Goal: Task Accomplishment & Management: Manage account settings

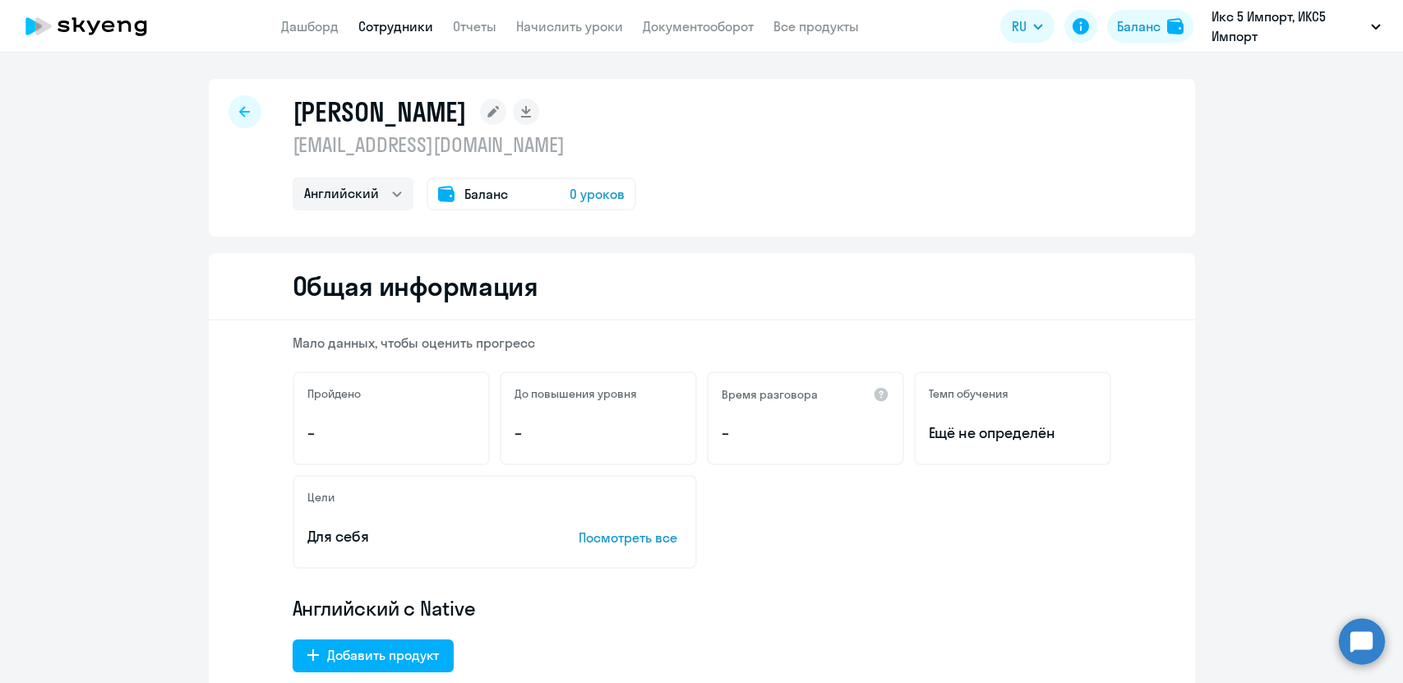
select select "english"
click at [562, 27] on link "Начислить уроки" at bounding box center [569, 26] width 107 height 16
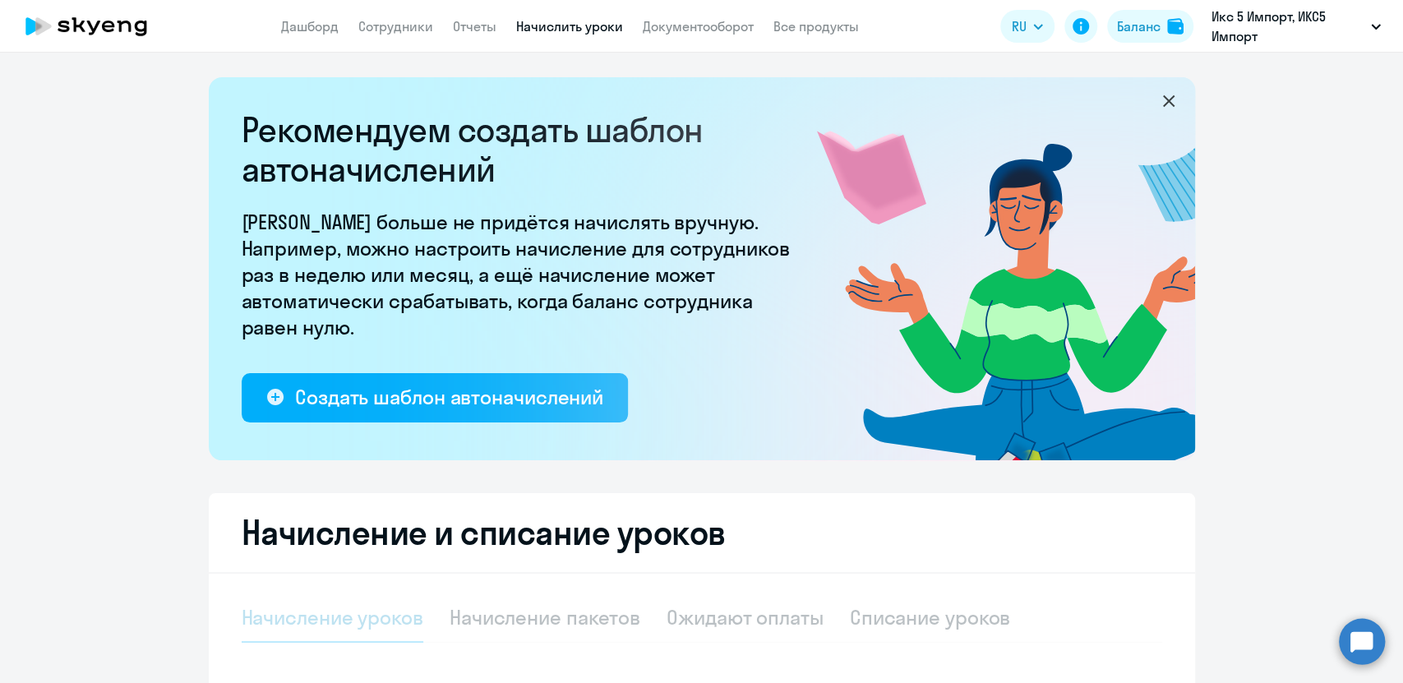
select select "10"
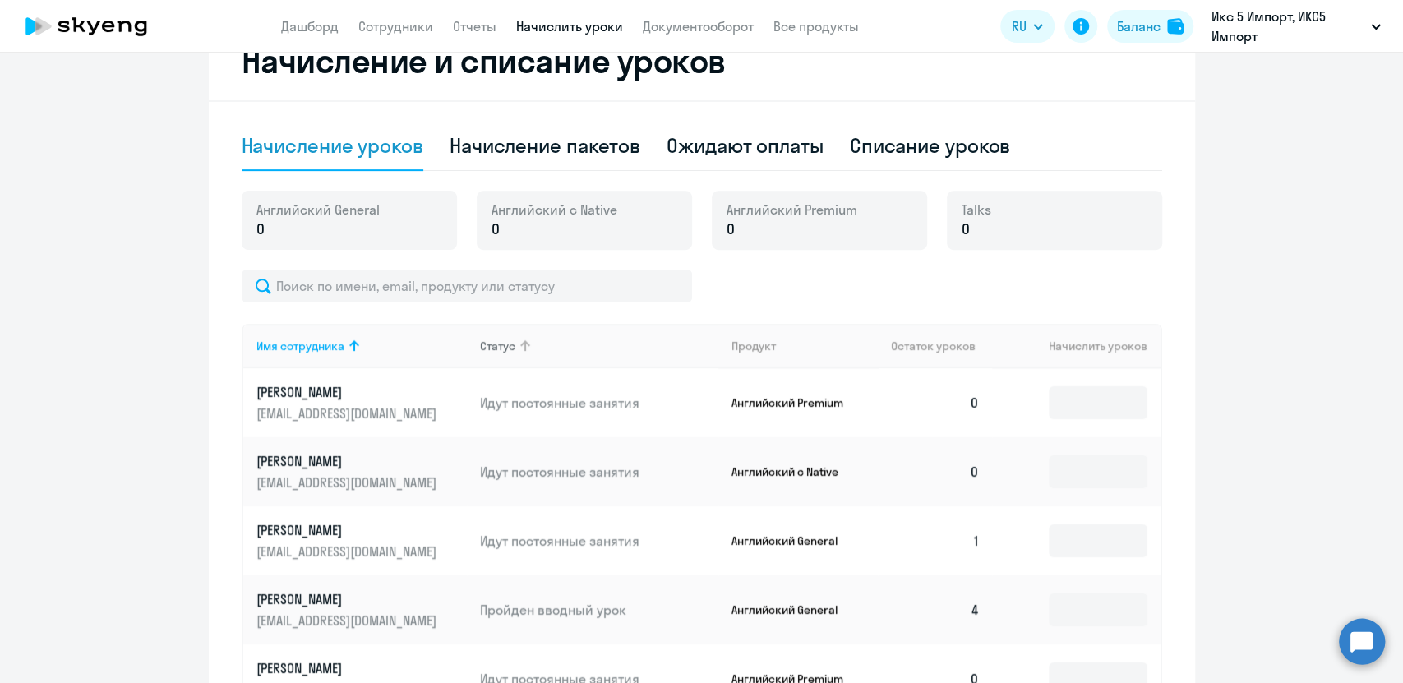
scroll to position [365, 0]
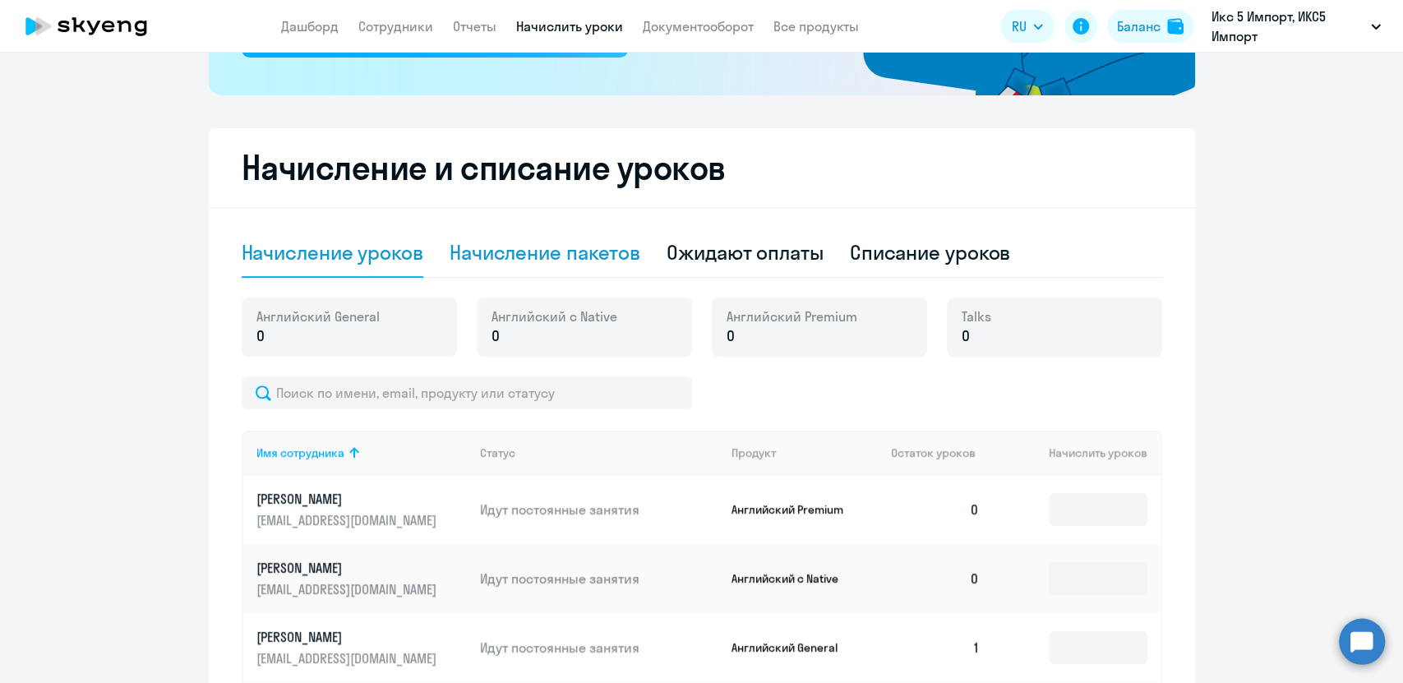
click at [587, 256] on div "Начисление пакетов" at bounding box center [545, 252] width 191 height 26
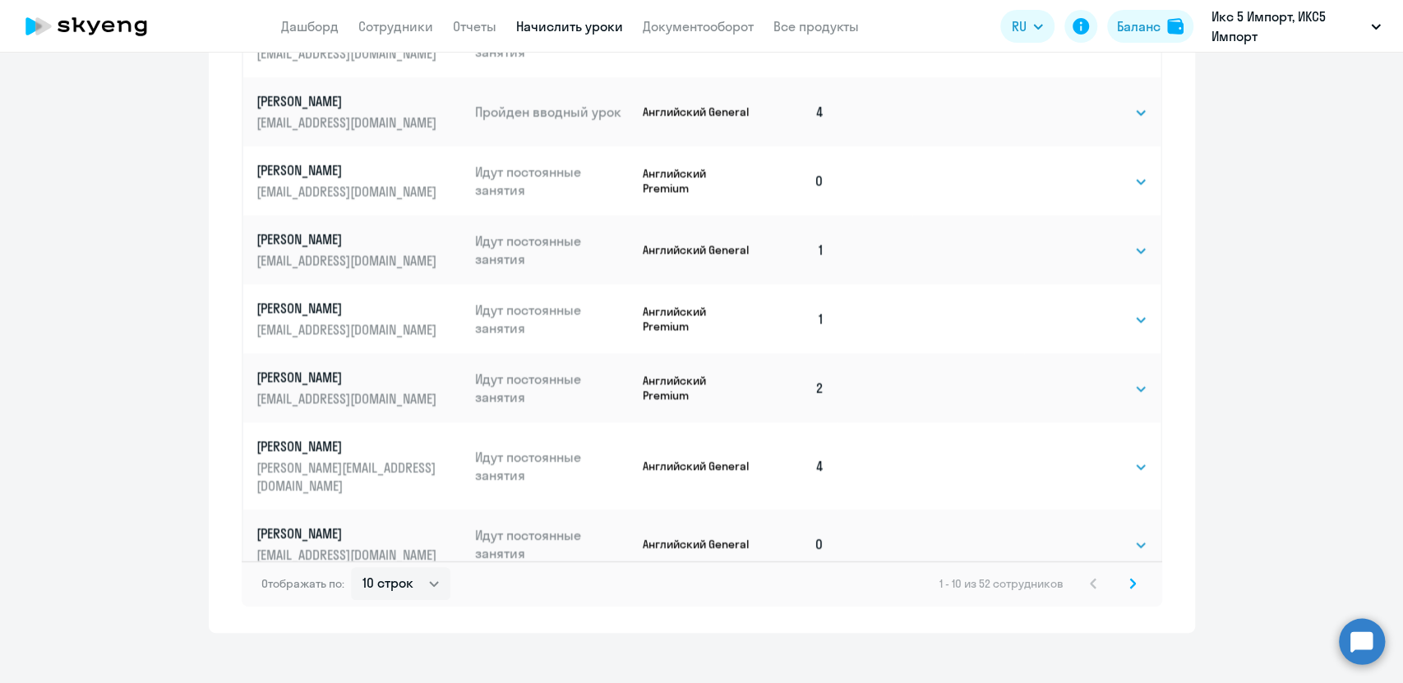
scroll to position [1052, 0]
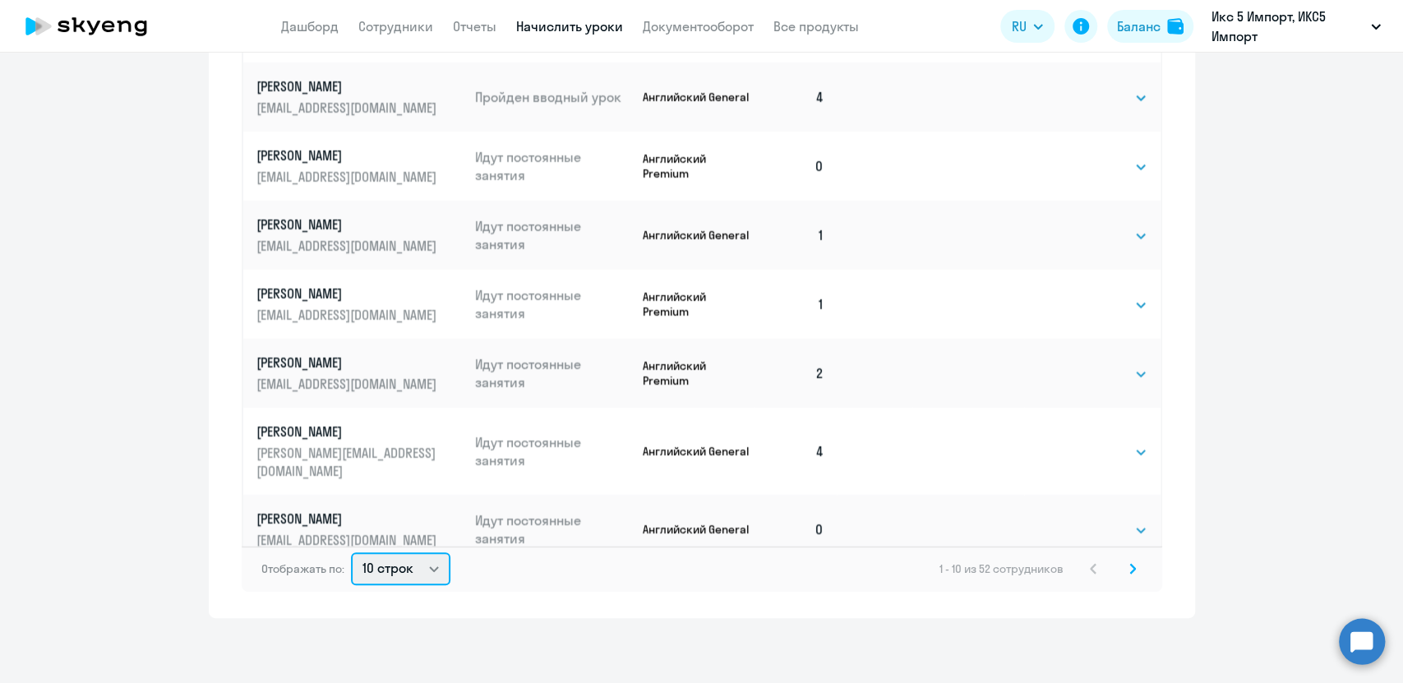
click at [397, 568] on select "10 строк 30 строк 50 строк" at bounding box center [400, 569] width 99 height 33
select select "50"
click at [351, 553] on select "10 строк 30 строк 50 строк" at bounding box center [400, 569] width 99 height 33
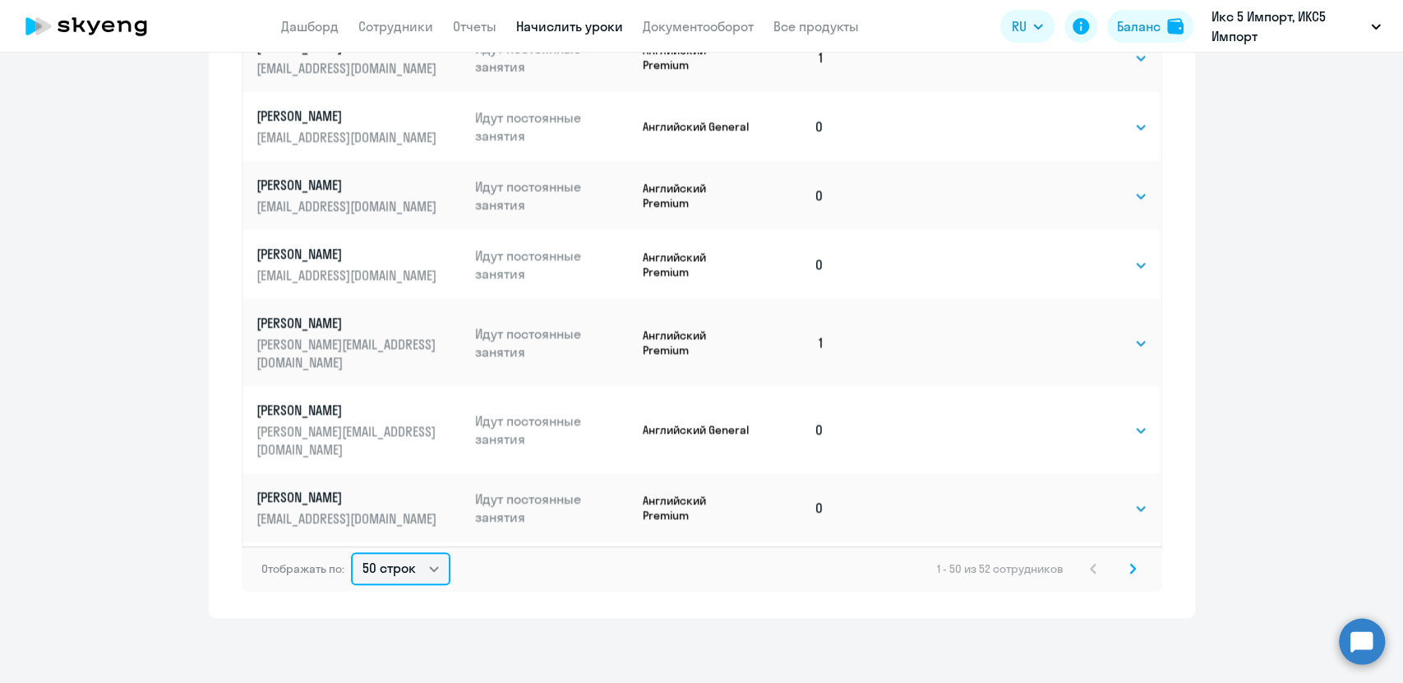
scroll to position [2763, 0]
click at [1105, 636] on select "Выбрать 4 8 16 32 64" at bounding box center [1113, 646] width 67 height 20
select select "4"
click at [1080, 636] on select "Выбрать 4 8 16 32 64" at bounding box center [1113, 646] width 67 height 20
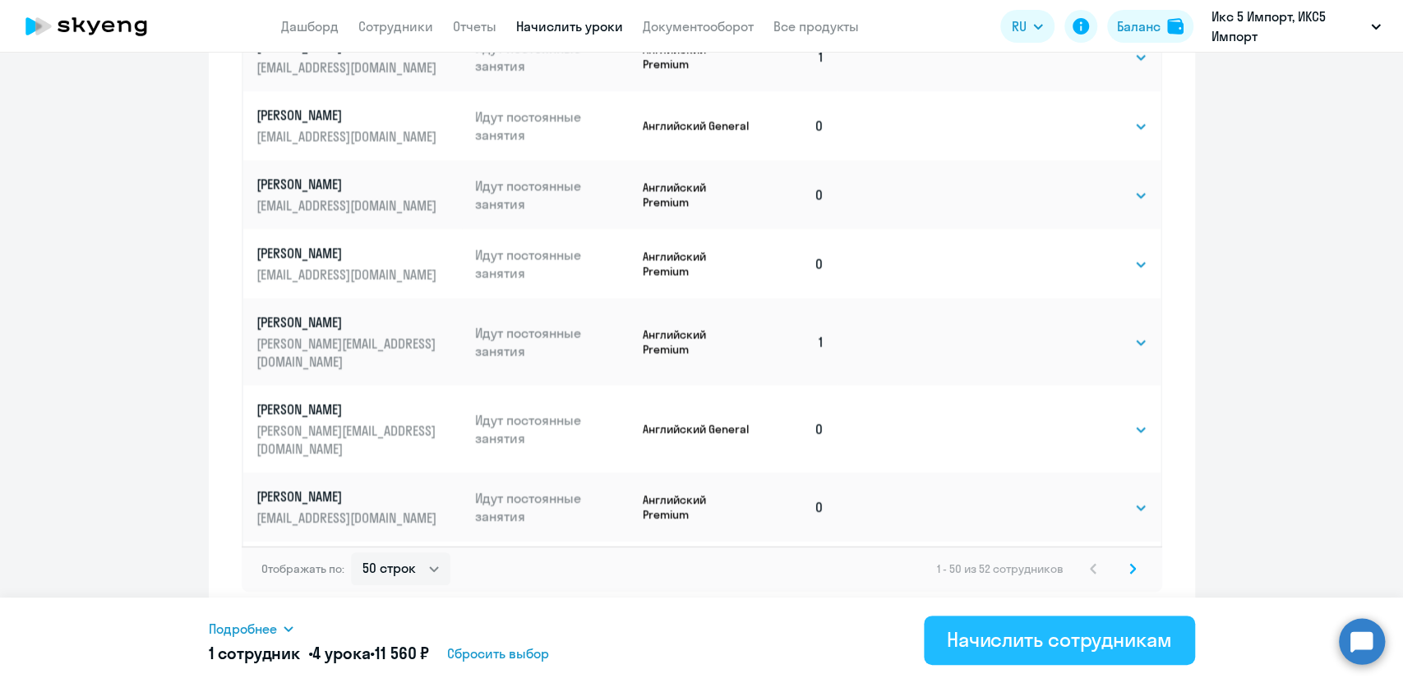
click at [977, 649] on div "Начислить сотрудникам" at bounding box center [1059, 640] width 225 height 26
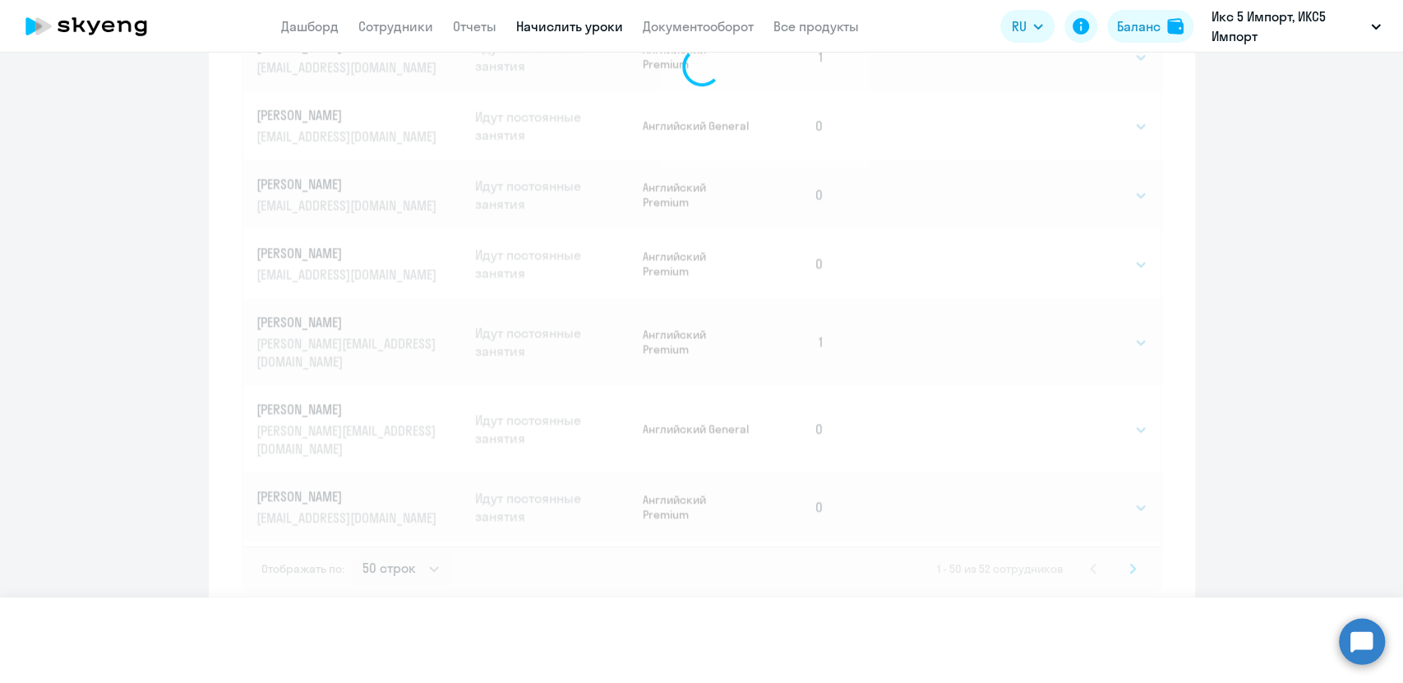
select select
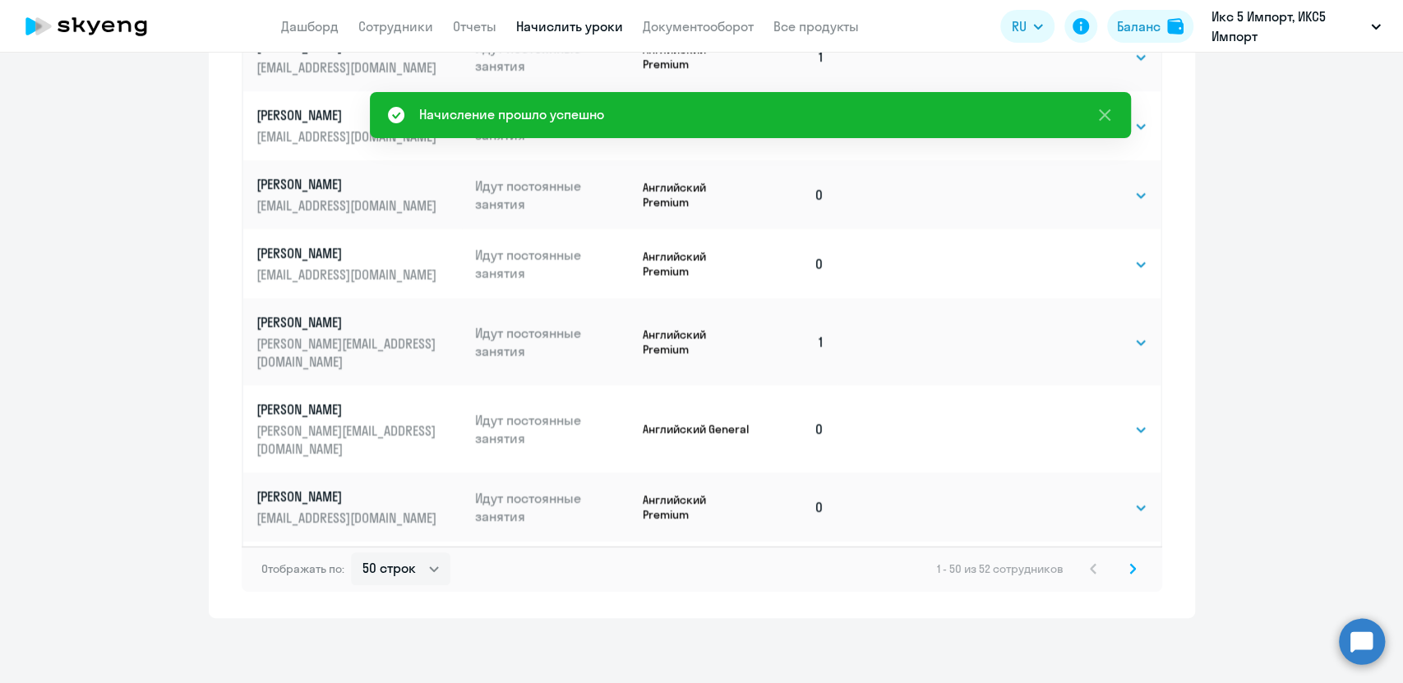
scroll to position [0, 0]
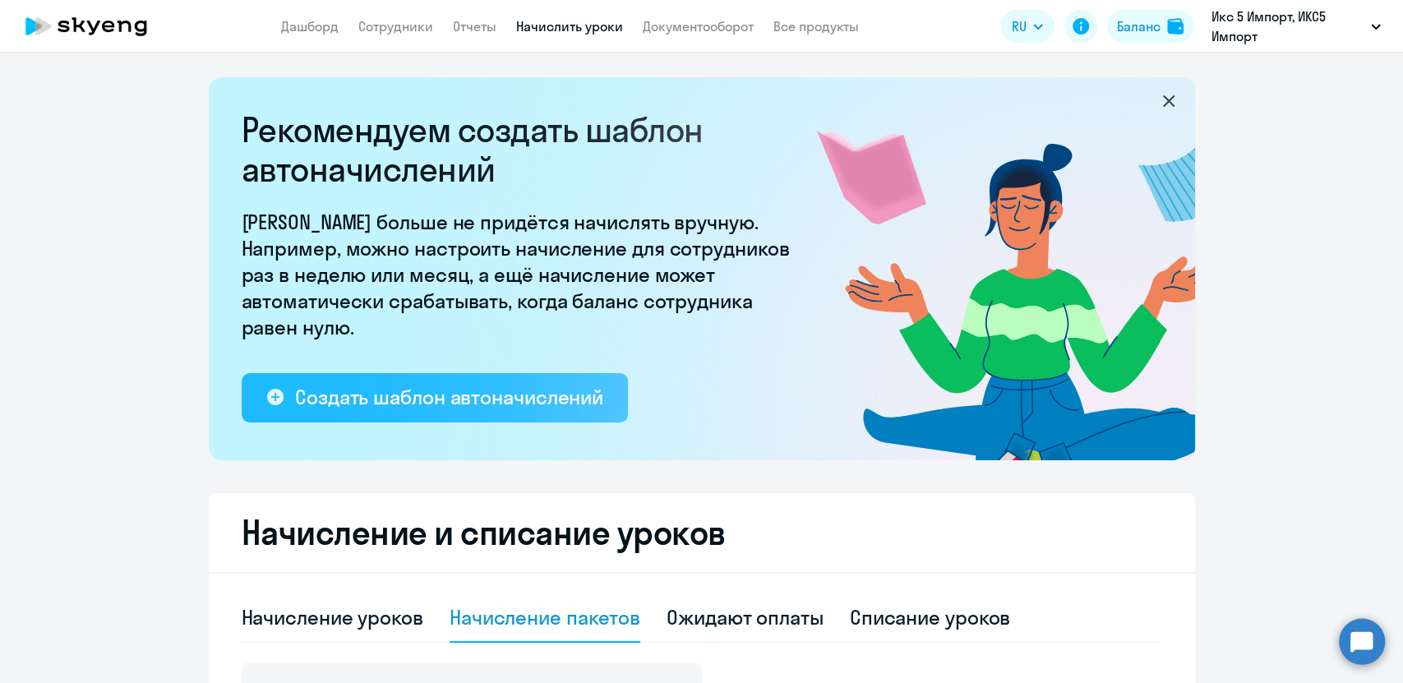
click at [368, 400] on div "Создать шаблон автоначислений" at bounding box center [449, 397] width 308 height 26
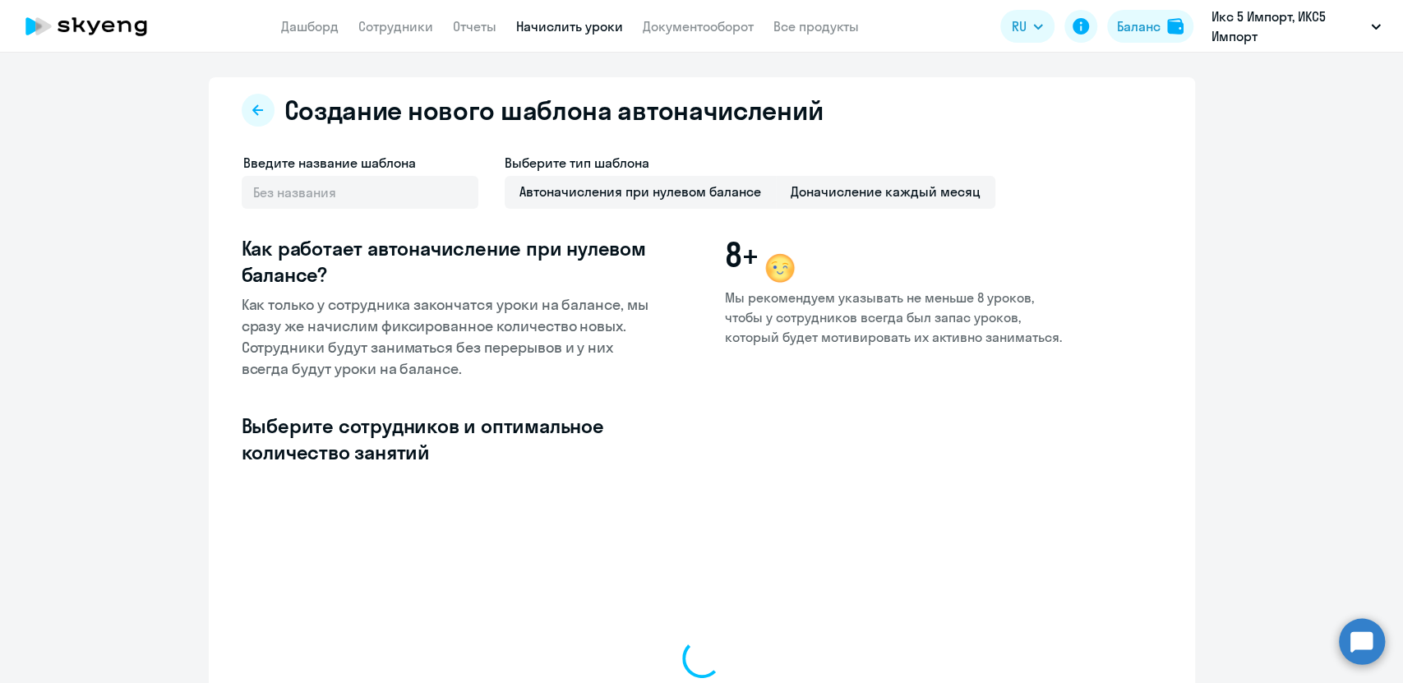
select select "10"
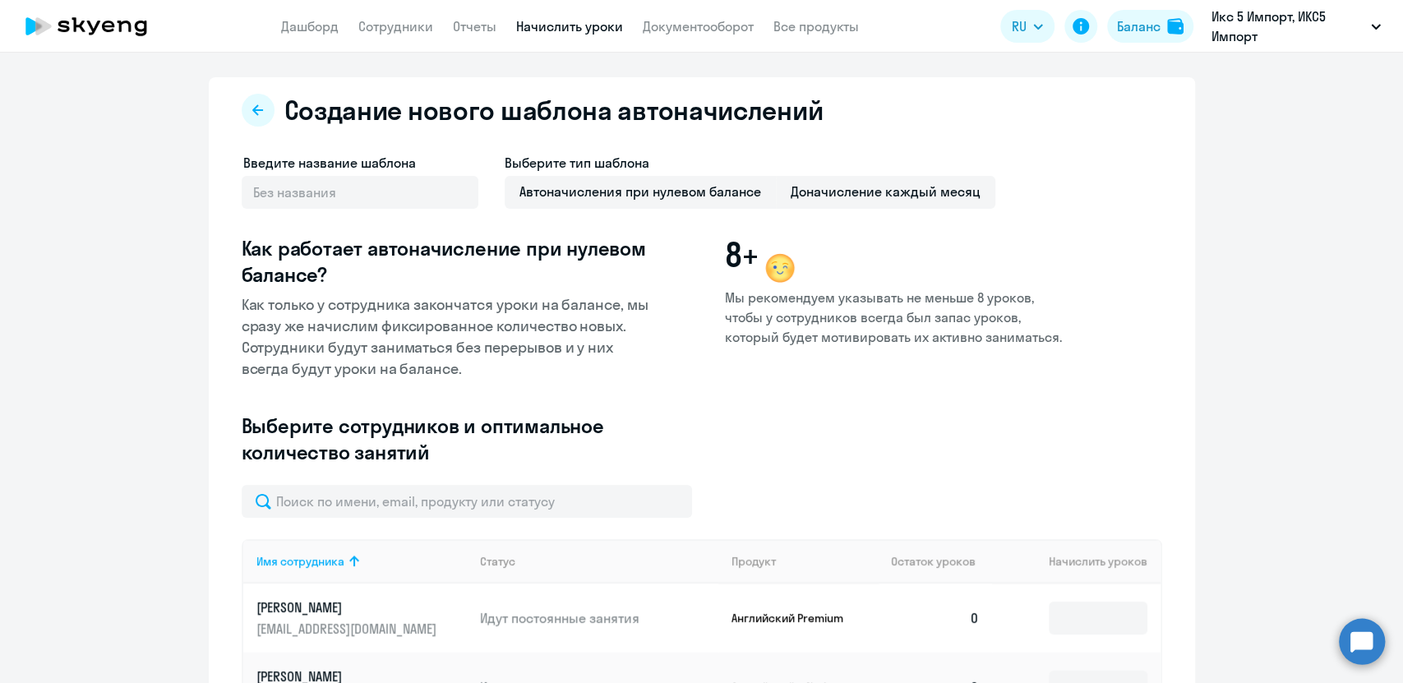
scroll to position [91, 0]
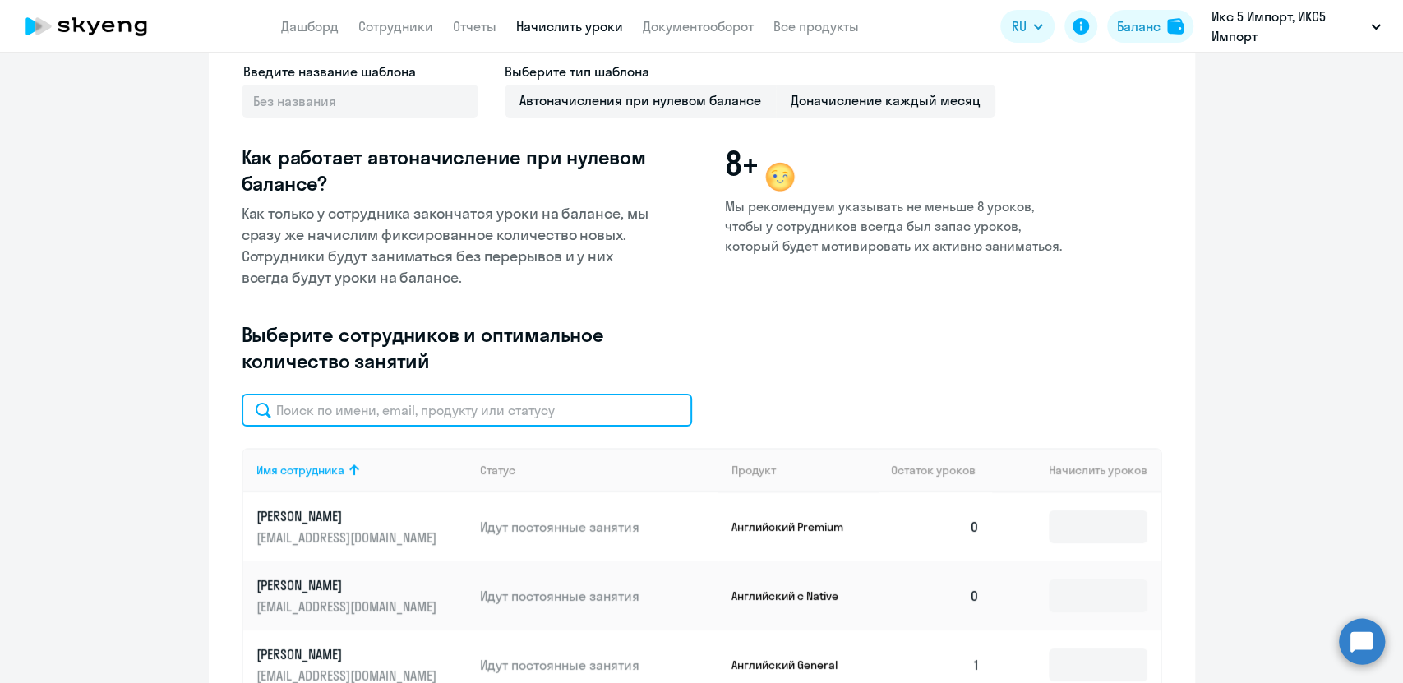
click at [314, 404] on input "text" at bounding box center [467, 410] width 451 height 33
type input "<"
type input "[PERSON_NAME]"
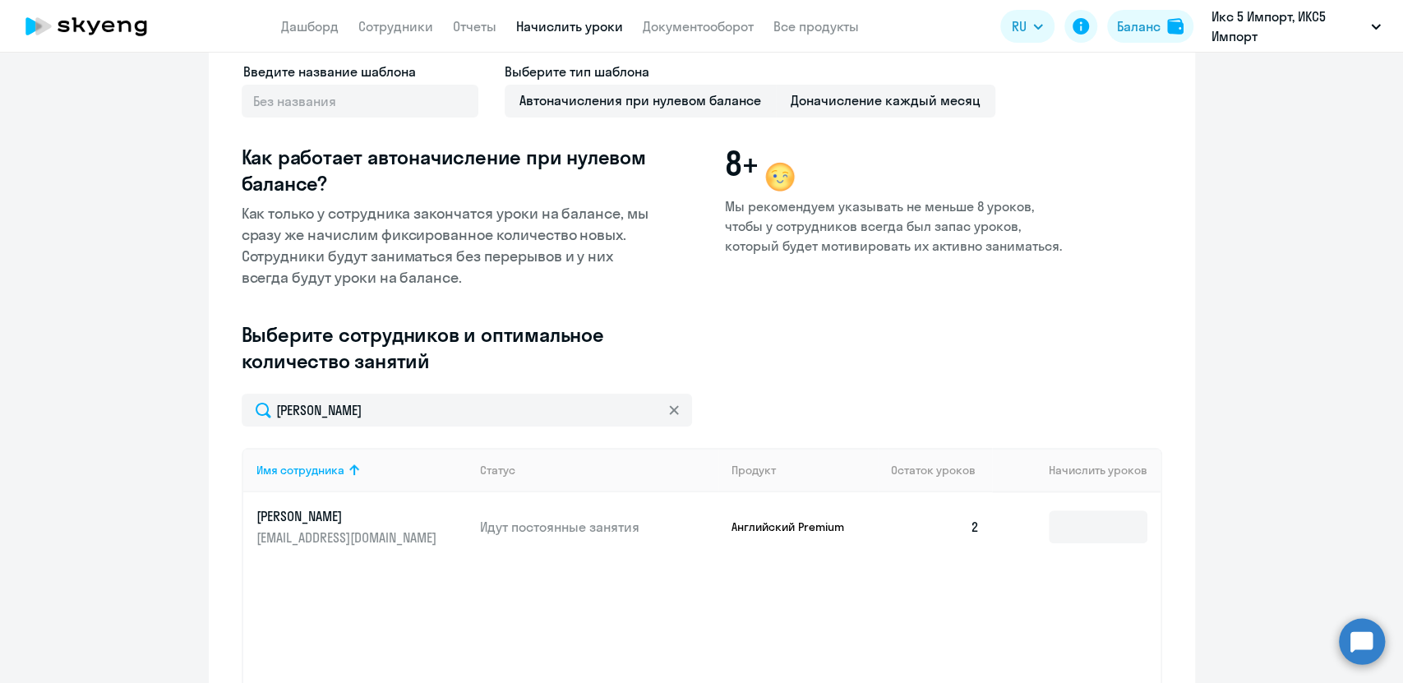
click at [326, 520] on p "[PERSON_NAME]" at bounding box center [349, 516] width 184 height 18
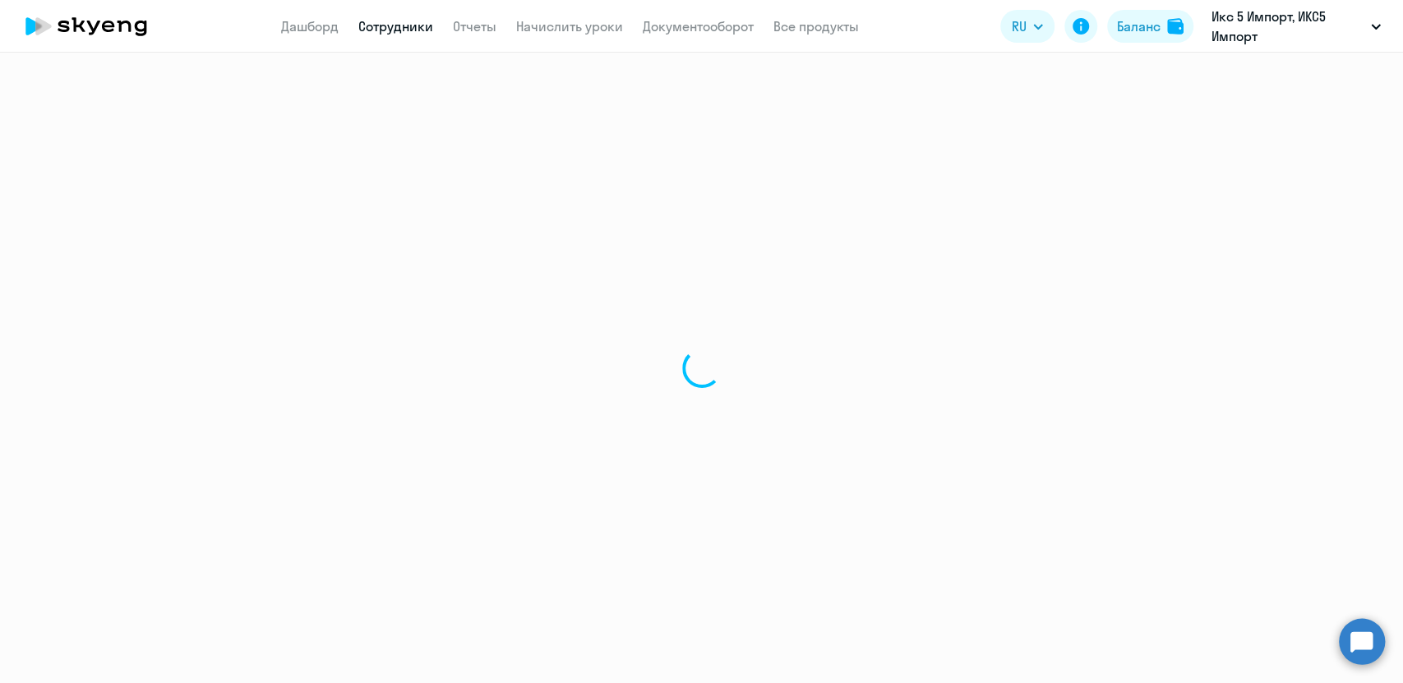
select select "english"
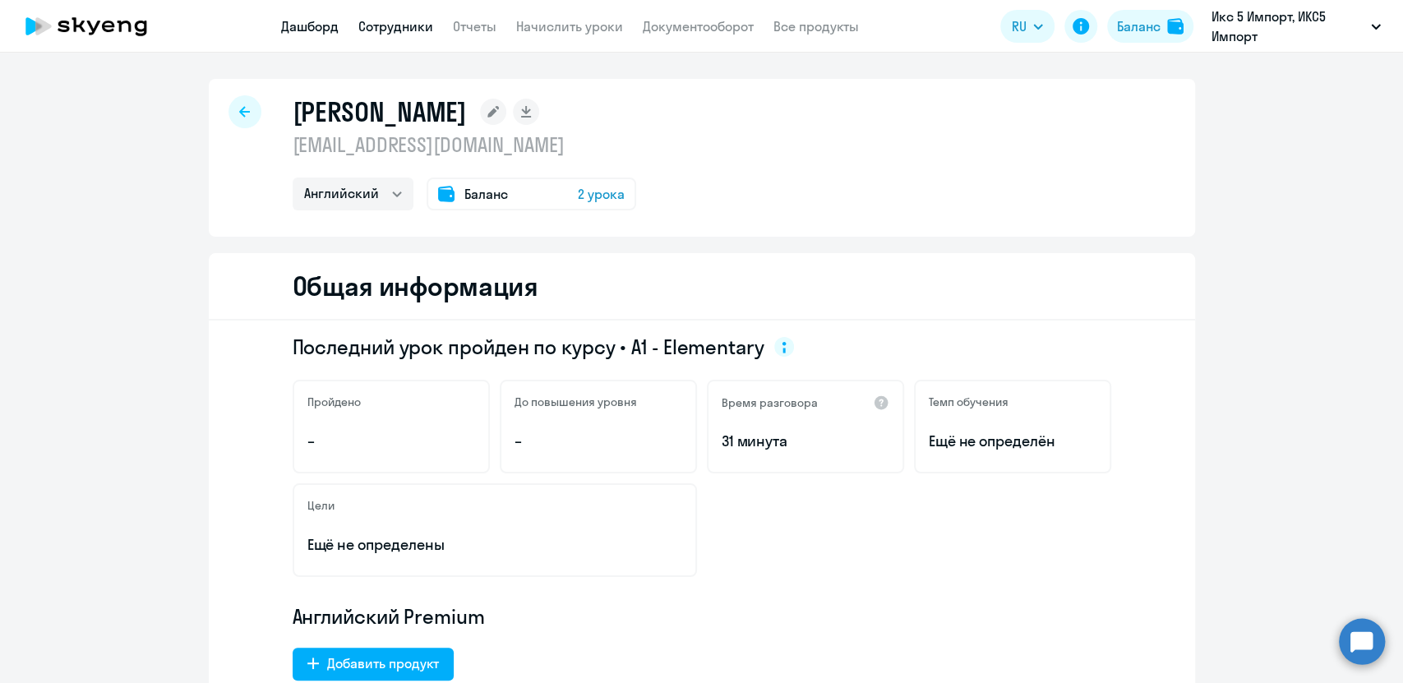
click at [318, 25] on link "Дашборд" at bounding box center [310, 26] width 58 height 16
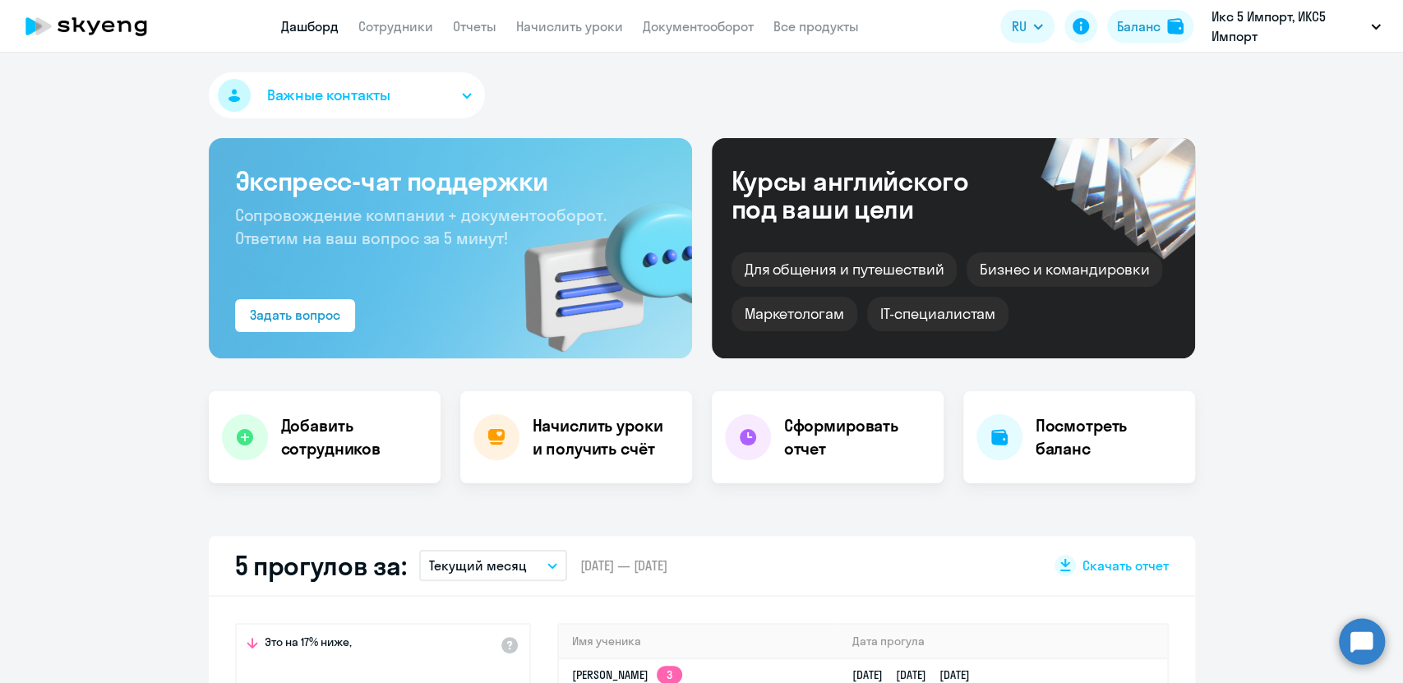
scroll to position [456, 0]
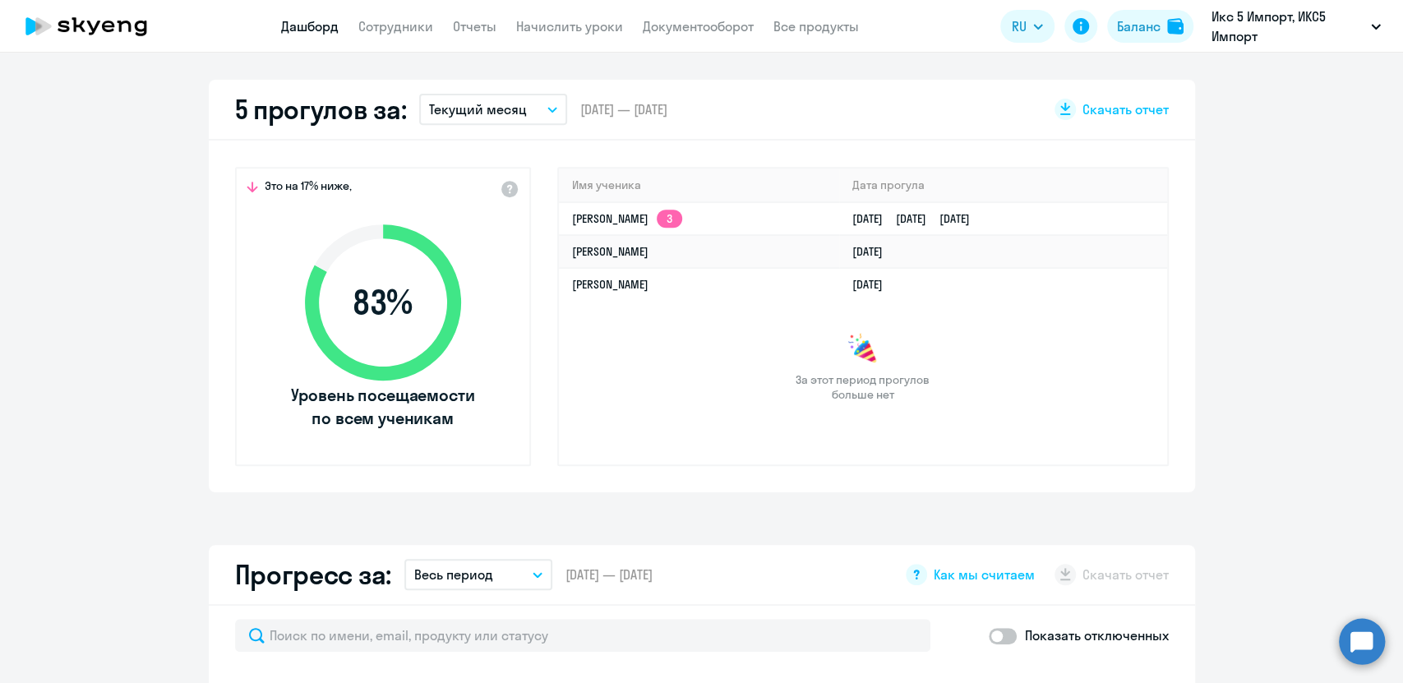
select select "30"
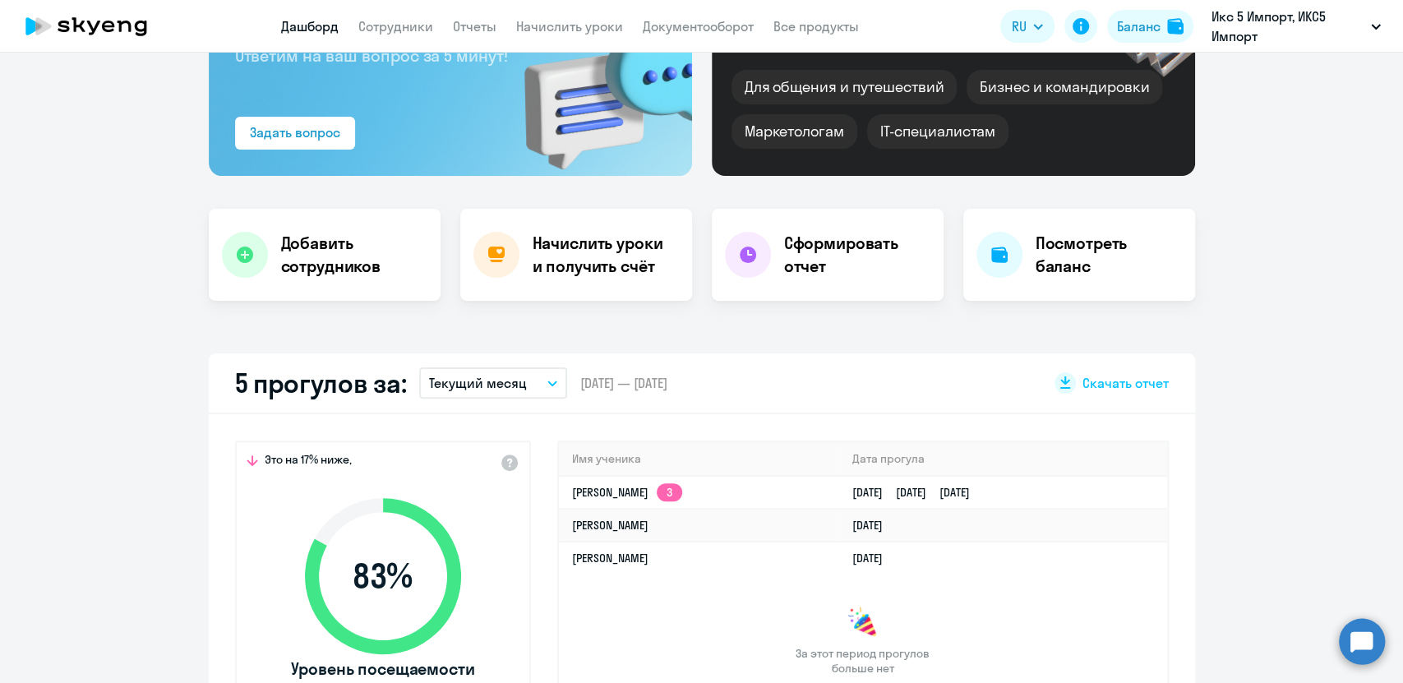
scroll to position [274, 0]
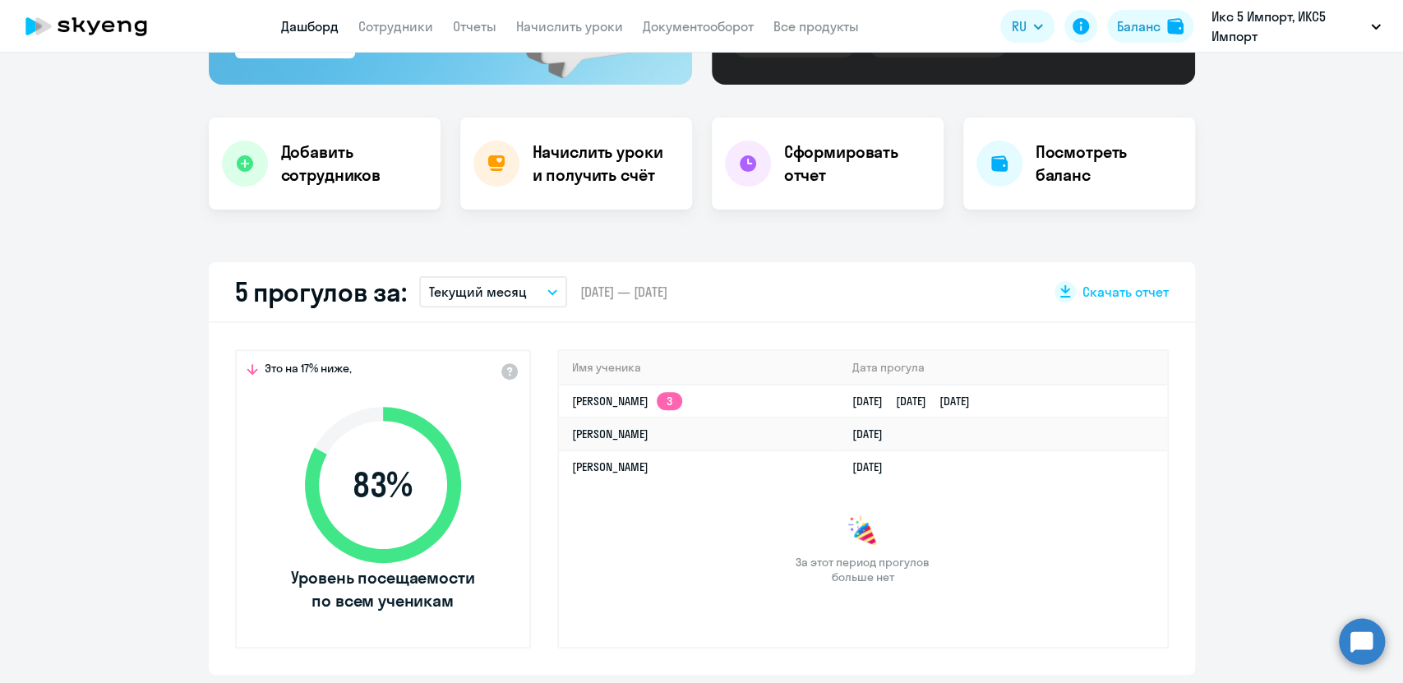
select select "30"
click at [580, 436] on link "[PERSON_NAME]" at bounding box center [610, 434] width 76 height 15
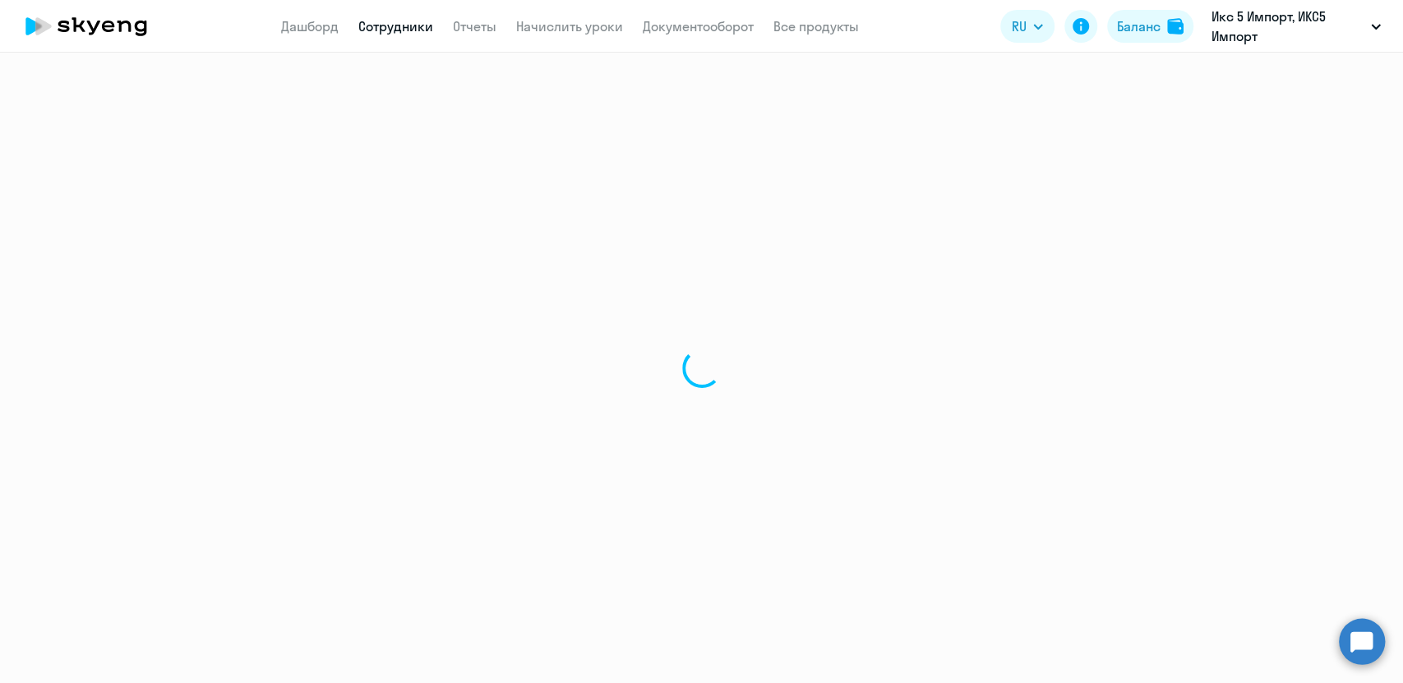
select select "english"
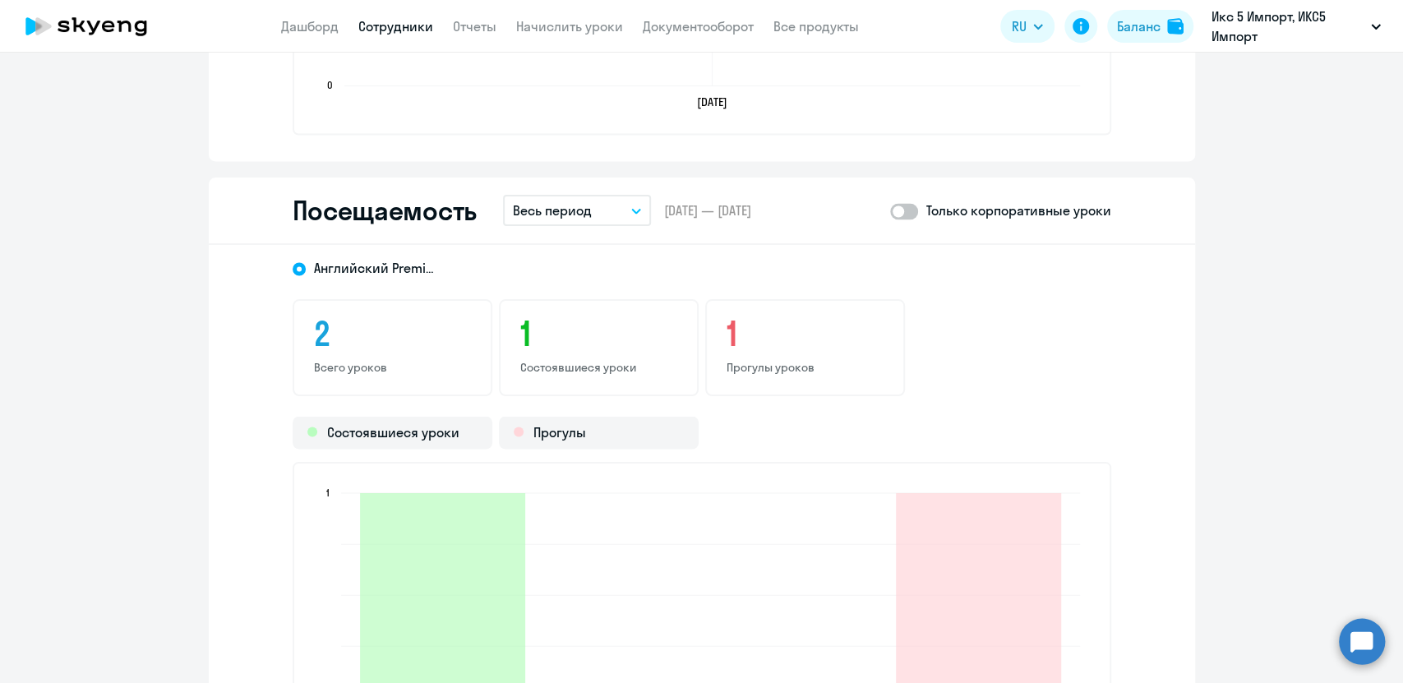
scroll to position [2101, 0]
